Goal: Information Seeking & Learning: Check status

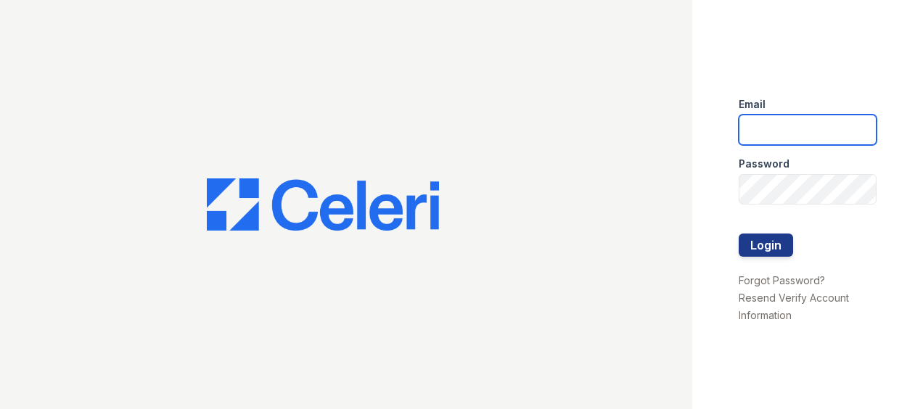
click at [788, 134] on input "email" at bounding box center [808, 130] width 138 height 30
type input "[EMAIL_ADDRESS][DOMAIN_NAME]"
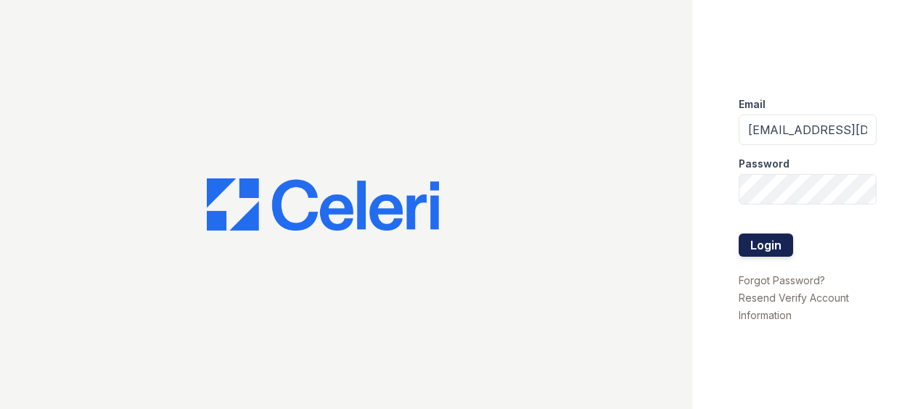
click at [772, 245] on button "Login" at bounding box center [766, 245] width 54 height 23
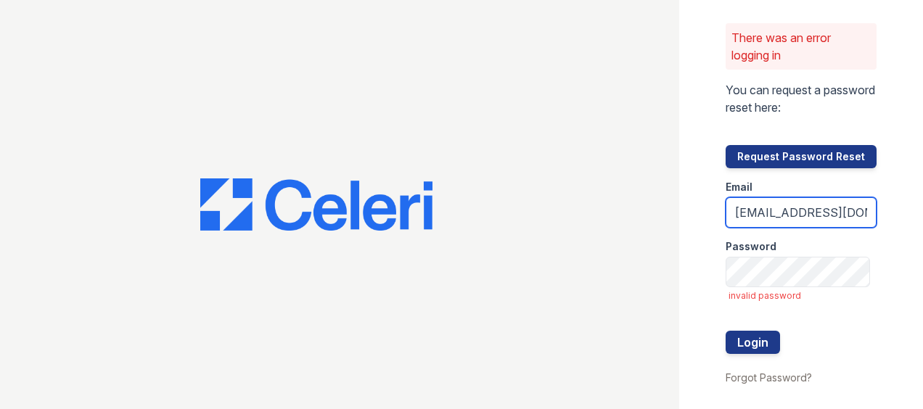
click at [824, 208] on input "[EMAIL_ADDRESS][DOMAIN_NAME]" at bounding box center [801, 212] width 151 height 30
click at [856, 208] on input "[EMAIL_ADDRESS][DOMAIN_NAME]" at bounding box center [801, 212] width 151 height 30
click at [858, 208] on input "[EMAIL_ADDRESS][DOMAIN_NAME]" at bounding box center [801, 212] width 151 height 30
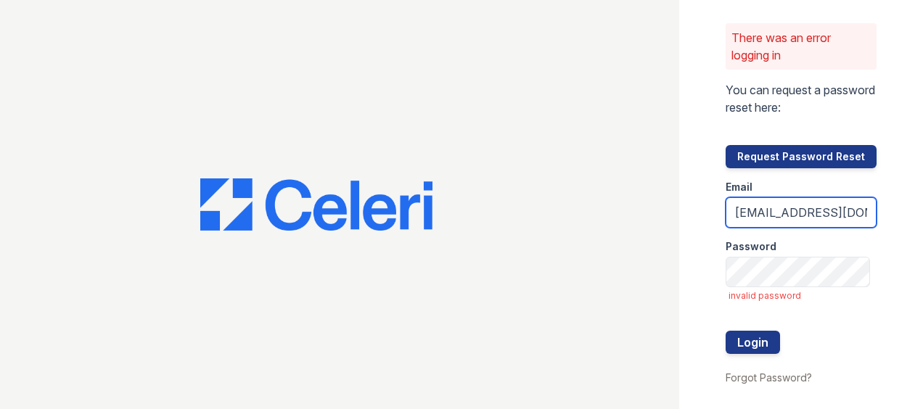
click at [858, 208] on input "[EMAIL_ADDRESS][DOMAIN_NAME]" at bounding box center [801, 212] width 151 height 30
click at [854, 208] on input "email" at bounding box center [801, 212] width 151 height 30
type input "[EMAIL_ADDRESS][DOMAIN_NAME]"
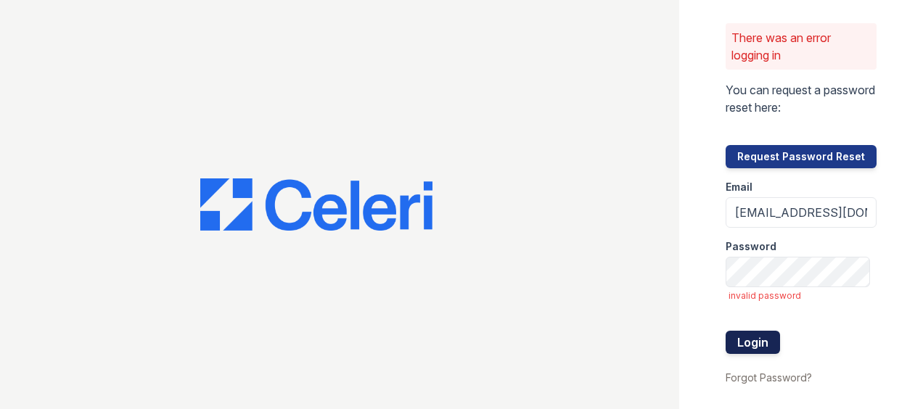
click at [742, 342] on button "Login" at bounding box center [753, 342] width 54 height 23
click at [745, 353] on button "Login" at bounding box center [753, 342] width 54 height 23
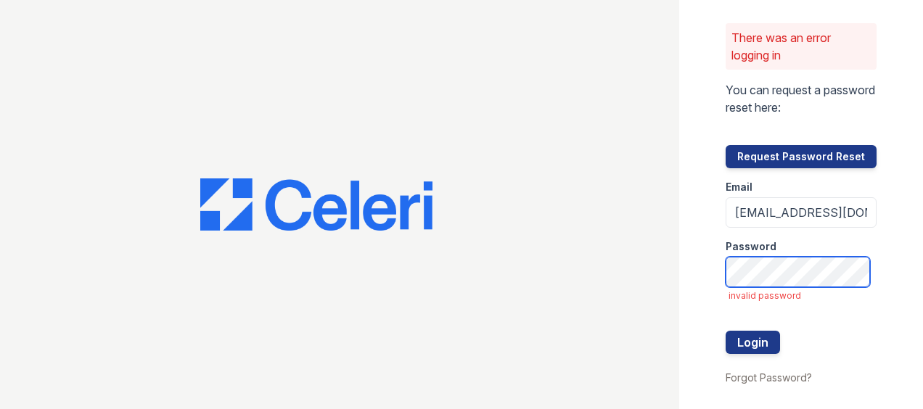
click at [726, 331] on button "Login" at bounding box center [753, 342] width 54 height 23
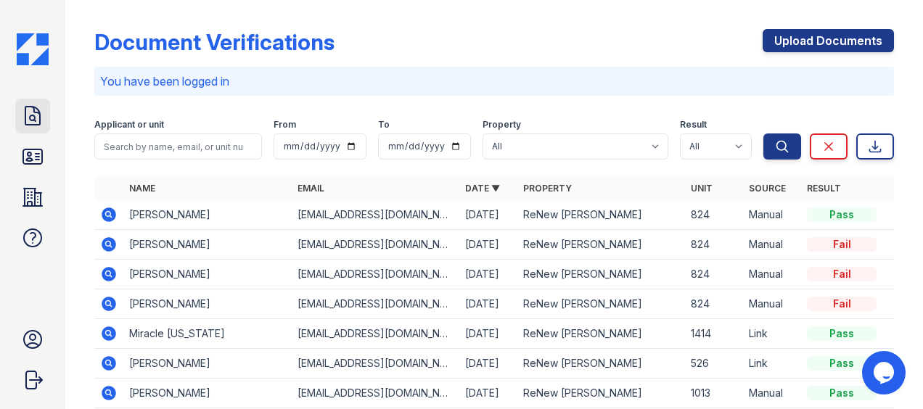
click at [20, 128] on link "Doc Verifications" at bounding box center [32, 116] width 35 height 35
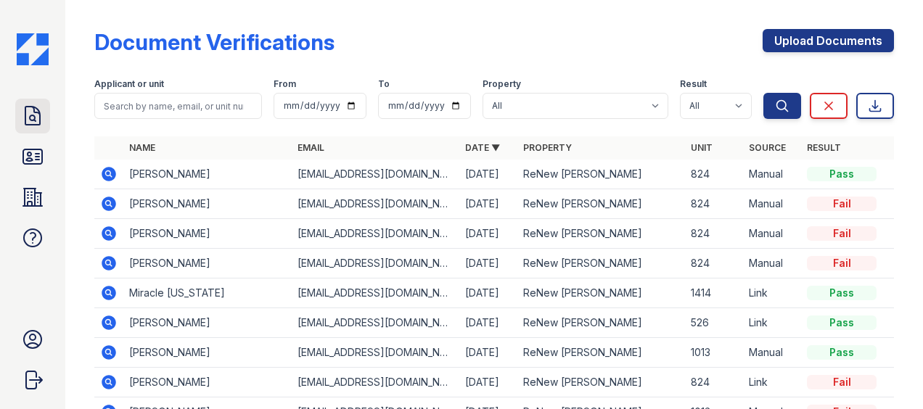
click at [30, 114] on icon at bounding box center [32, 115] width 23 height 23
click at [767, 115] on button "Search" at bounding box center [782, 106] width 38 height 26
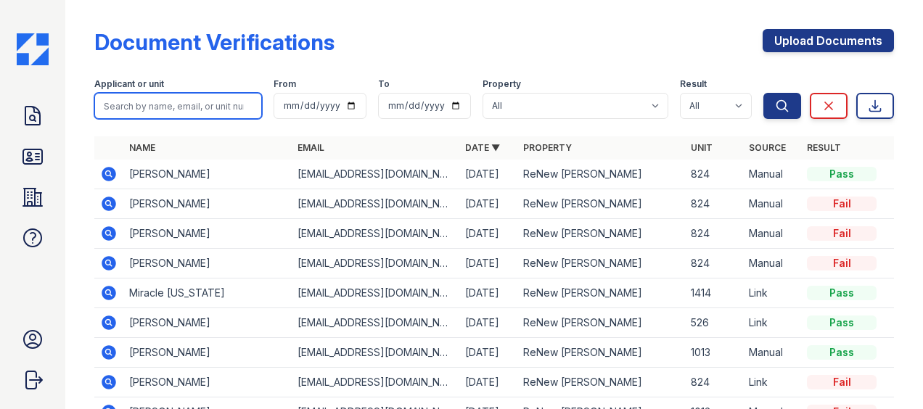
click at [158, 107] on input "search" at bounding box center [178, 106] width 168 height 26
type input "guise"
click at [763, 93] on button "Search" at bounding box center [782, 106] width 38 height 26
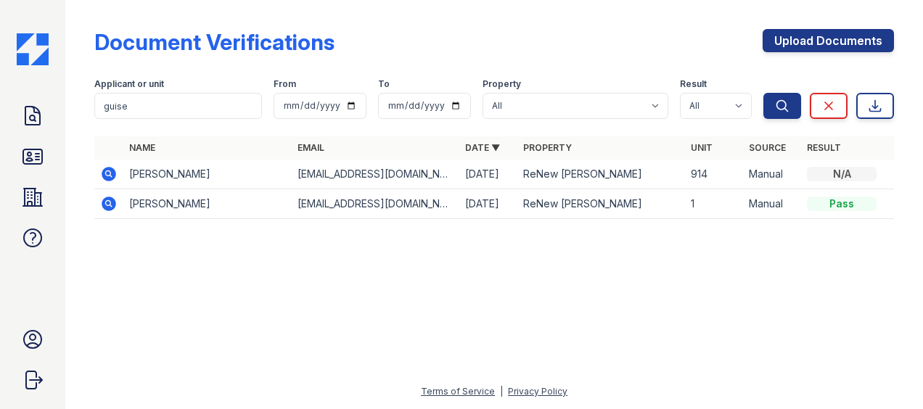
click at [136, 205] on td "Melissa Guise" at bounding box center [207, 204] width 168 height 30
click at [100, 202] on icon at bounding box center [108, 203] width 17 height 17
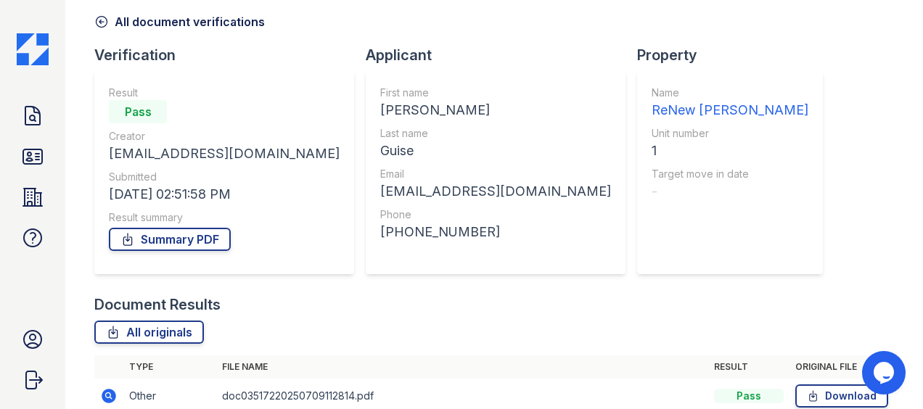
scroll to position [166, 0]
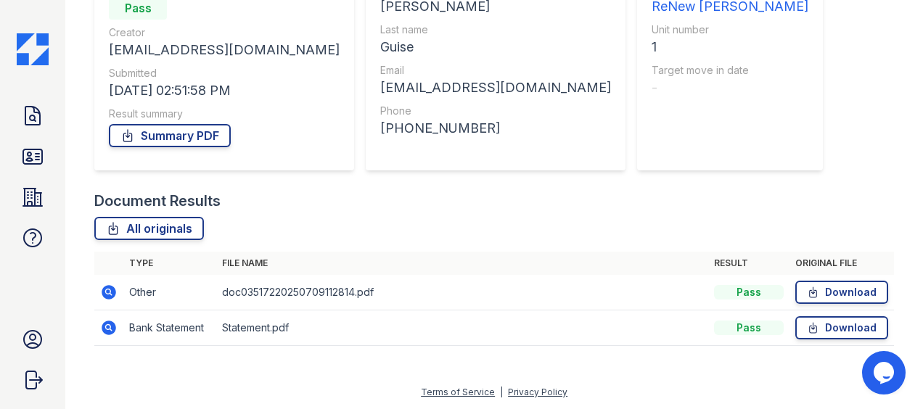
click at [103, 291] on icon at bounding box center [109, 292] width 15 height 15
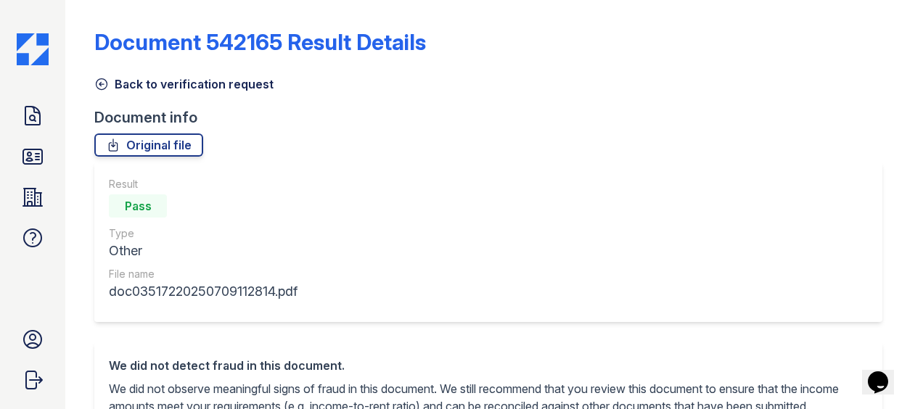
click at [99, 86] on icon at bounding box center [101, 84] width 15 height 15
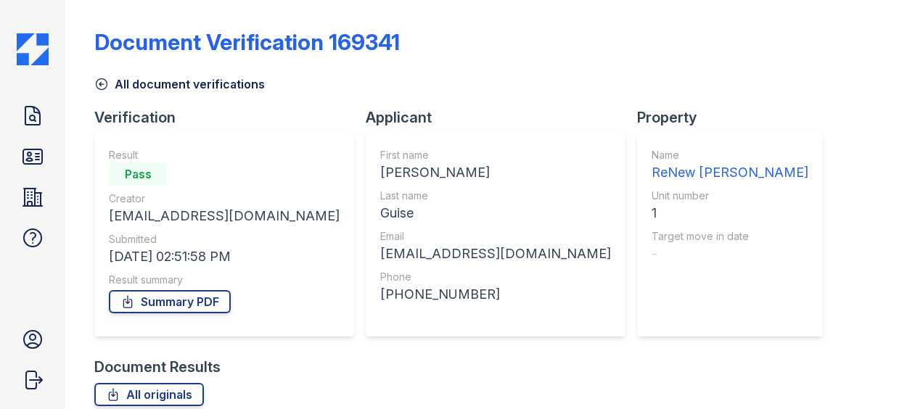
click at [102, 89] on icon at bounding box center [101, 84] width 15 height 15
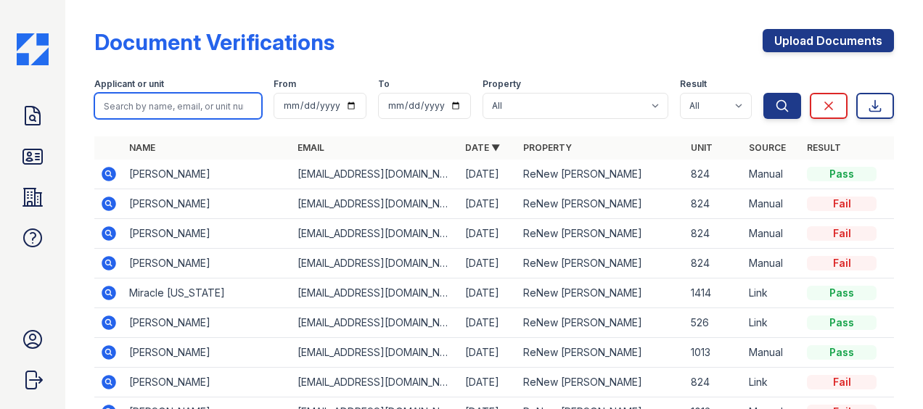
click at [147, 110] on input "search" at bounding box center [178, 106] width 168 height 26
type input "guise"
click at [763, 93] on button "Search" at bounding box center [782, 106] width 38 height 26
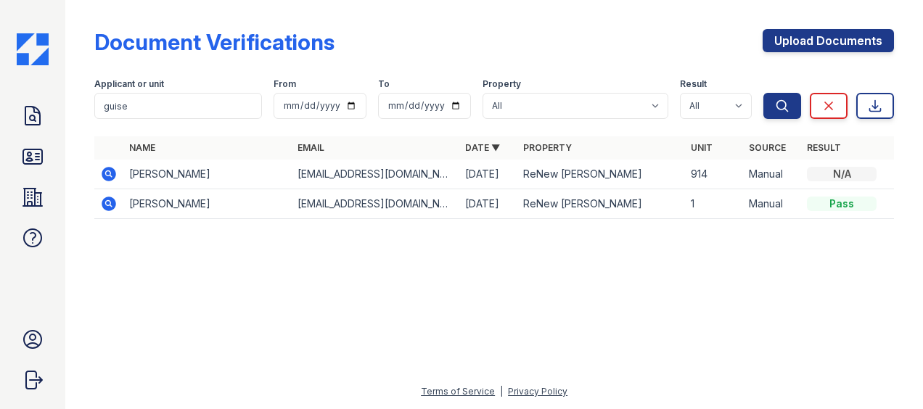
click at [110, 176] on icon at bounding box center [109, 174] width 15 height 15
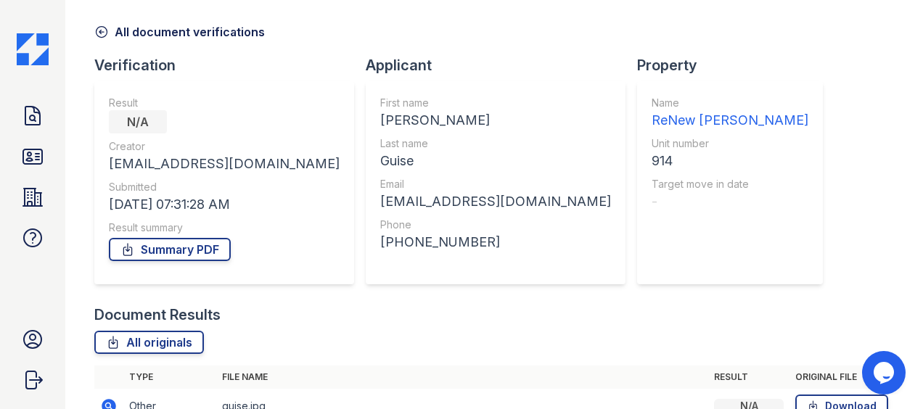
scroll to position [131, 0]
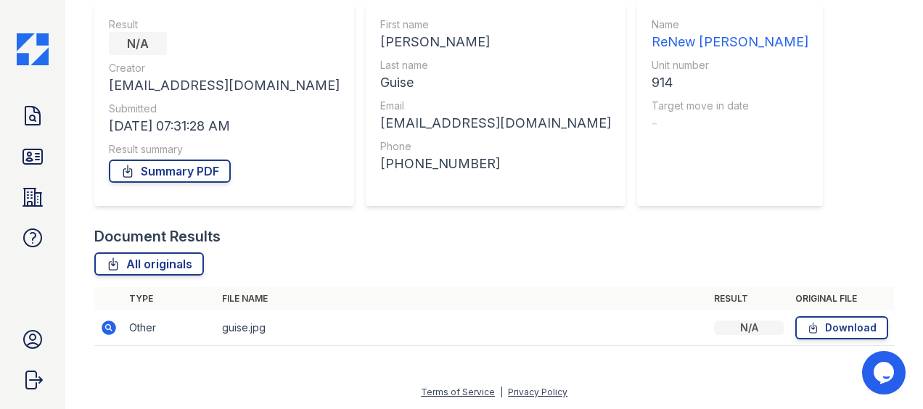
click at [108, 330] on icon at bounding box center [109, 328] width 15 height 15
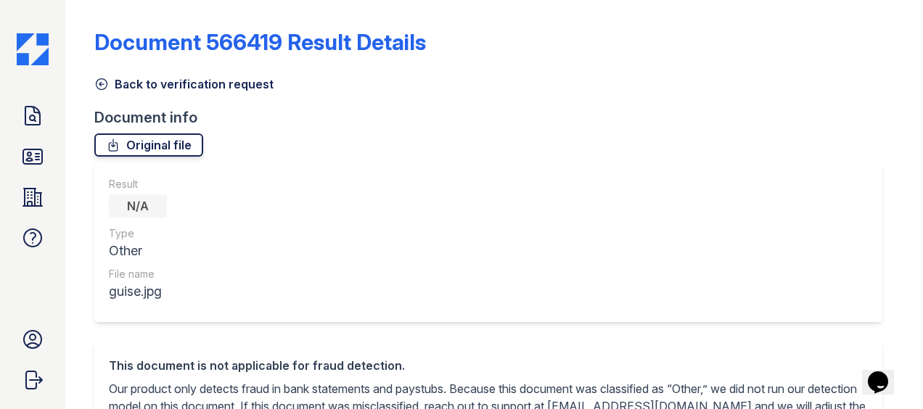
click at [160, 147] on link "Original file" at bounding box center [148, 145] width 109 height 23
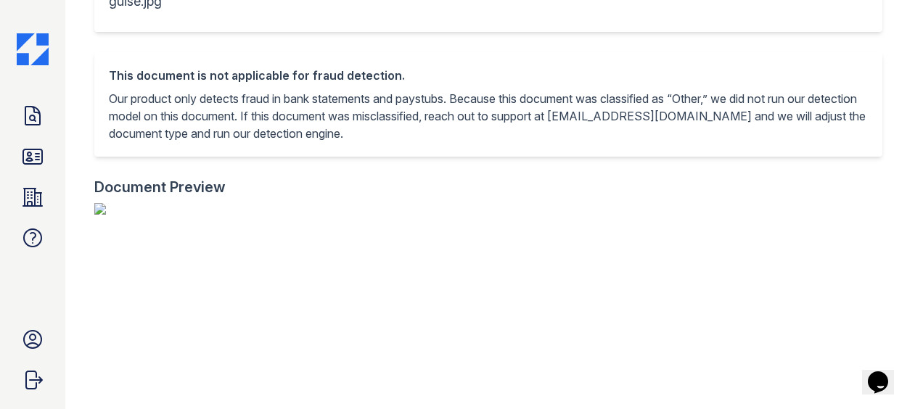
scroll to position [1887, 0]
click at [484, 215] on img at bounding box center [494, 209] width 800 height 12
click at [486, 215] on img at bounding box center [494, 209] width 800 height 12
